Goal: Task Accomplishment & Management: Manage account settings

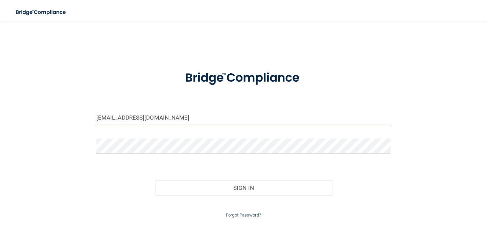
click at [104, 117] on input "[EMAIL_ADDRESS][DOMAIN_NAME]" at bounding box center [243, 117] width 294 height 15
type input "[EMAIL_ADDRESS][DOMAIN_NAME]"
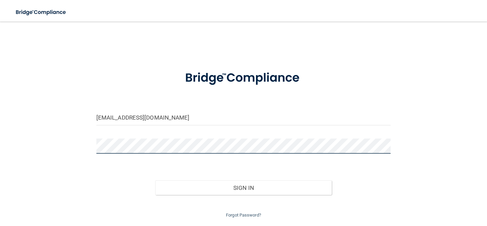
click at [90, 146] on div "[EMAIL_ADDRESS][DOMAIN_NAME] Invalid email/password. You don't have permission …" at bounding box center [244, 123] width 460 height 191
click at [155, 181] on button "Sign In" at bounding box center [243, 188] width 176 height 15
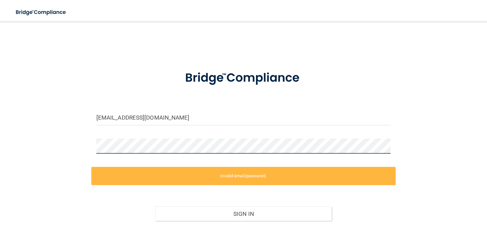
click at [91, 146] on div at bounding box center [243, 149] width 304 height 20
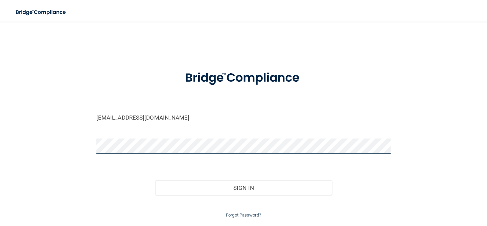
click at [155, 181] on button "Sign In" at bounding box center [243, 188] width 176 height 15
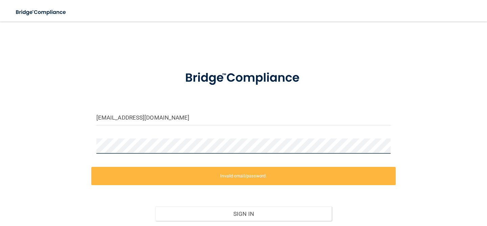
click at [79, 145] on div "[EMAIL_ADDRESS][DOMAIN_NAME] Invalid email/password. You don't have permission …" at bounding box center [244, 136] width 460 height 217
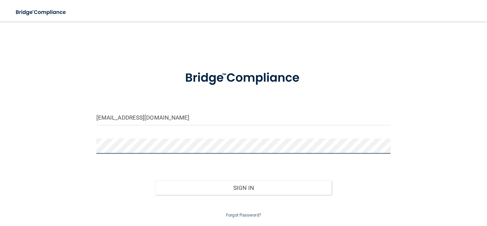
click at [155, 181] on button "Sign In" at bounding box center [243, 188] width 176 height 15
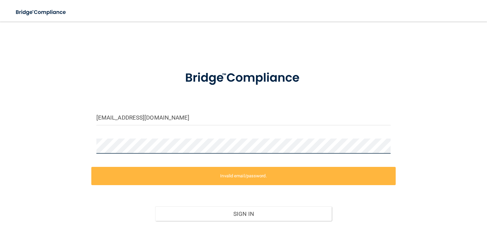
click at [91, 145] on div at bounding box center [243, 149] width 304 height 20
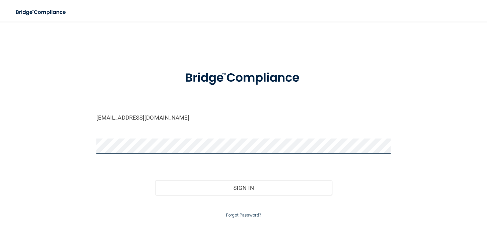
click at [155, 181] on button "Sign In" at bounding box center [243, 188] width 176 height 15
